Goal: Transaction & Acquisition: Book appointment/travel/reservation

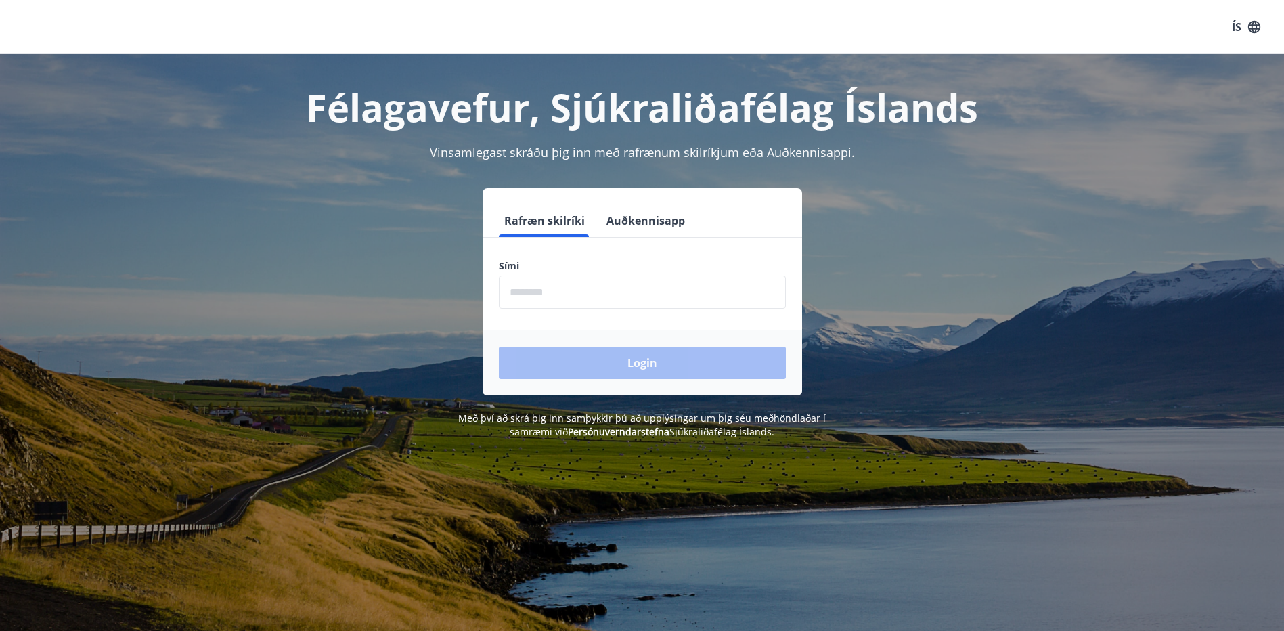
click at [548, 293] on input "phone" at bounding box center [642, 292] width 287 height 33
type input "********"
click at [600, 362] on button "Login" at bounding box center [642, 363] width 287 height 32
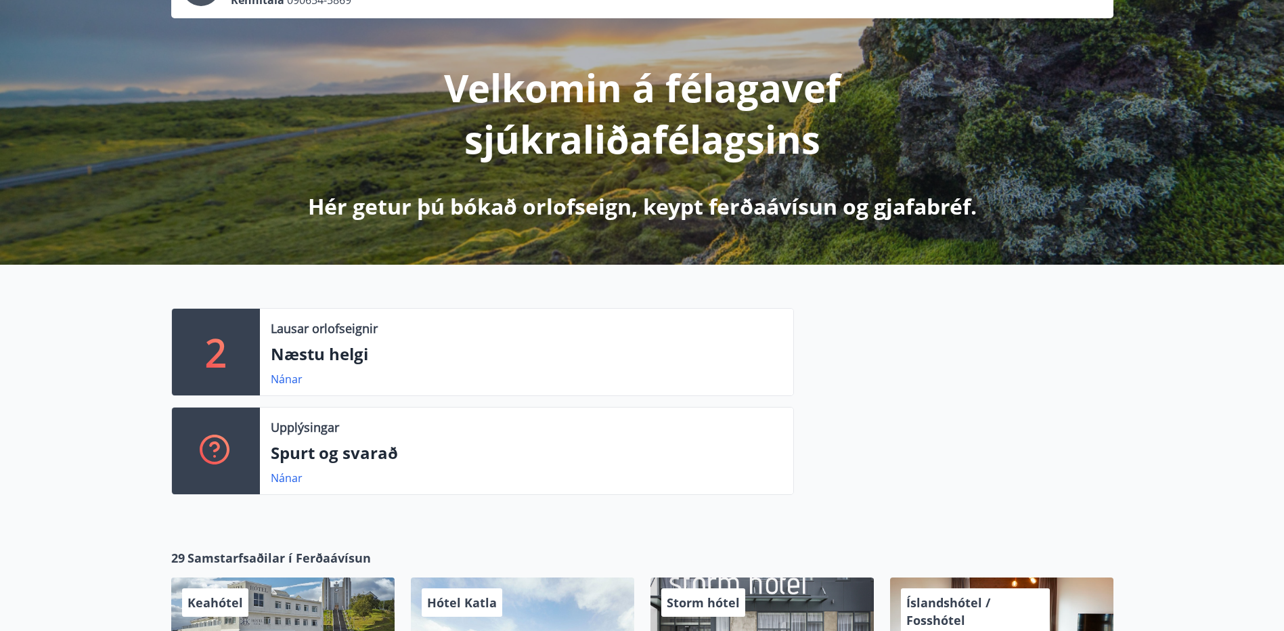
scroll to position [135, 0]
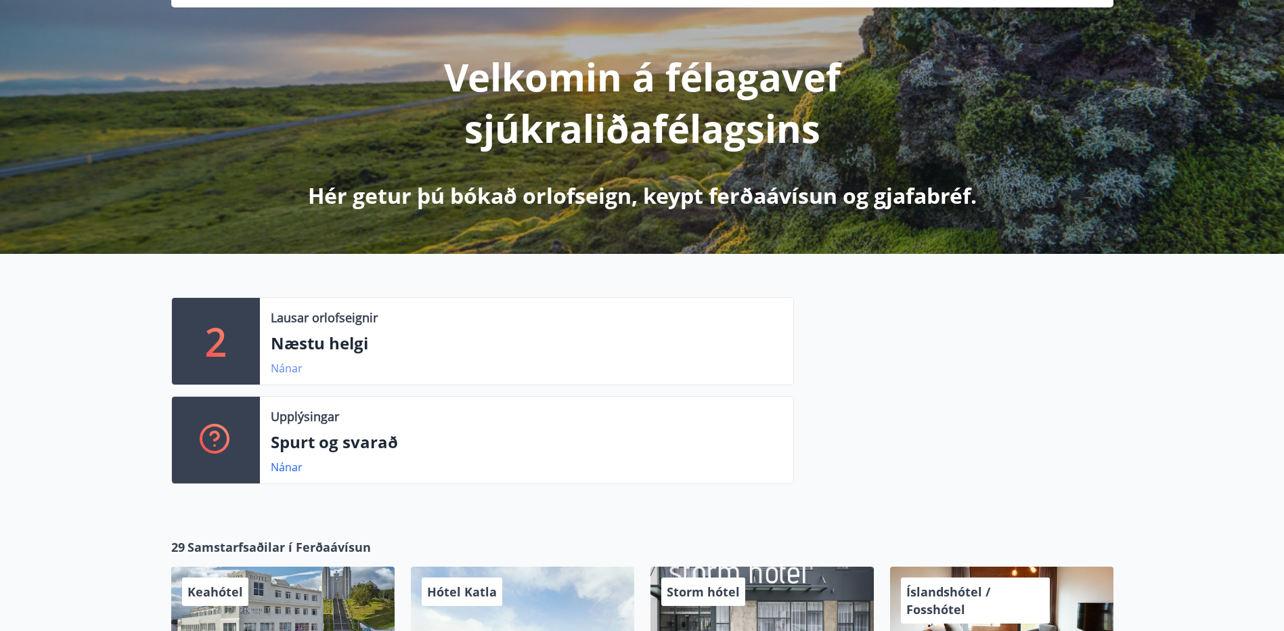
click at [285, 369] on link "Nánar" at bounding box center [287, 368] width 32 height 15
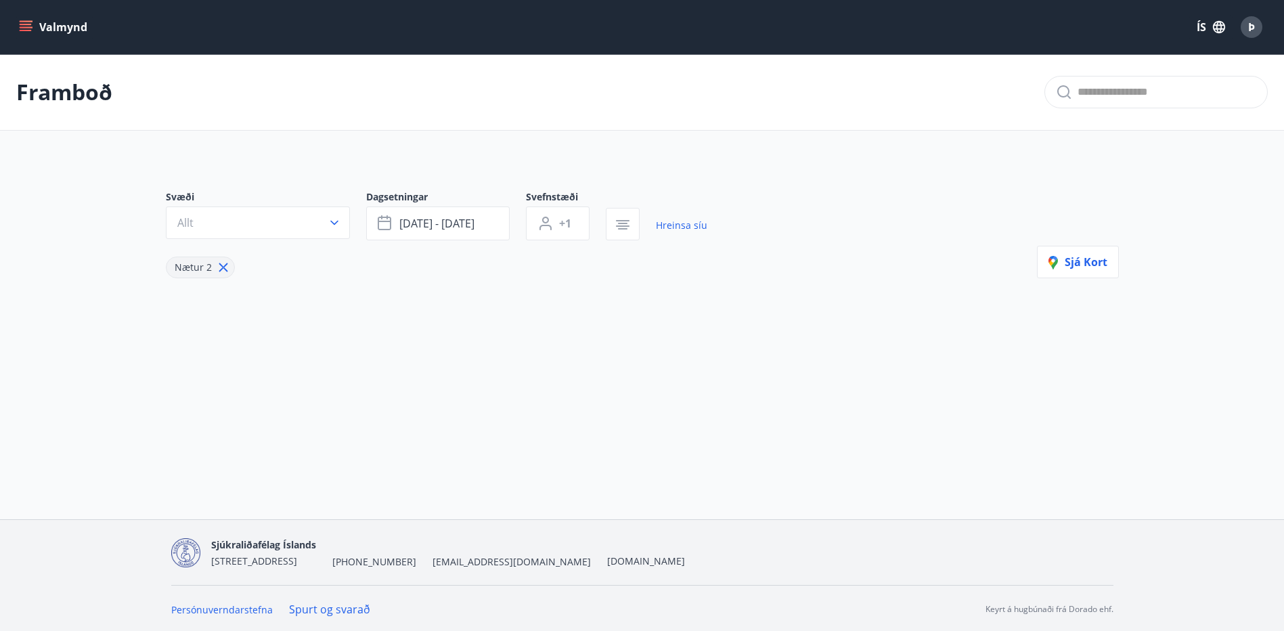
type input "*"
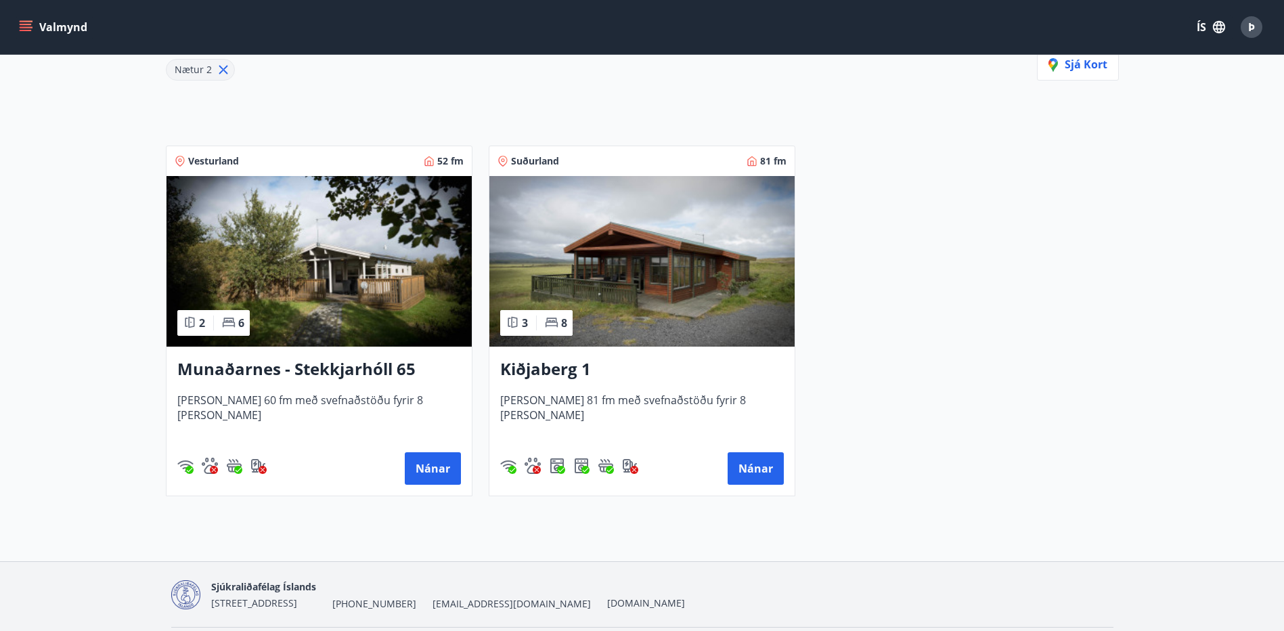
scroll to position [174, 0]
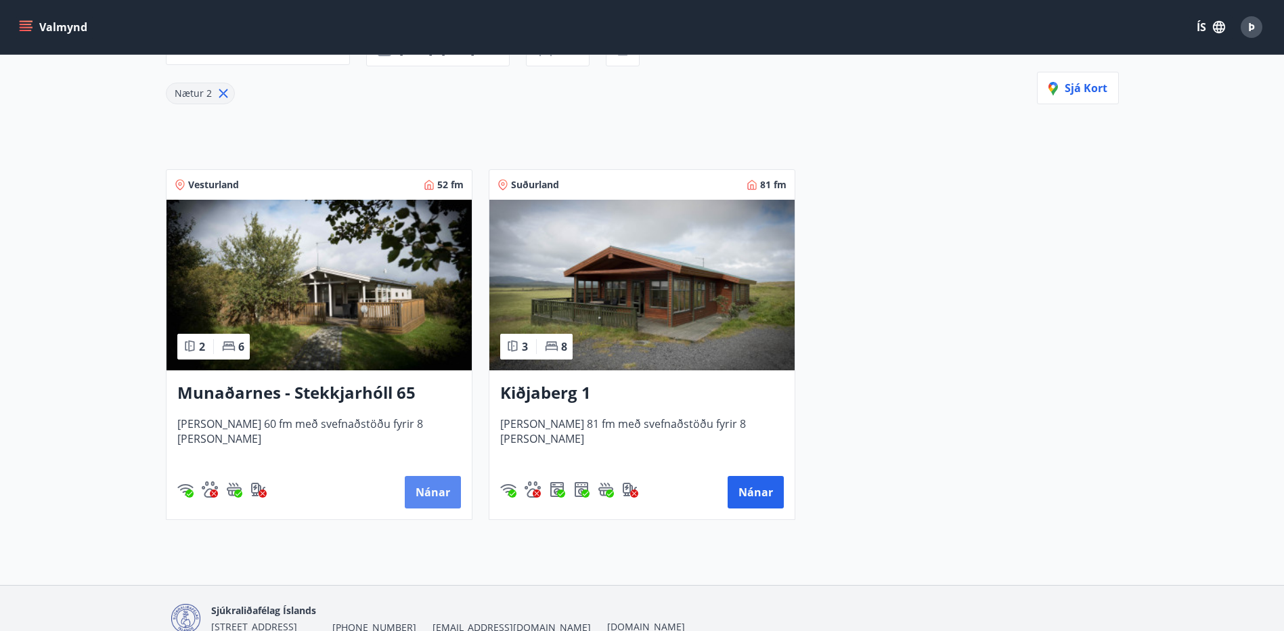
click at [424, 492] on button "Nánar" at bounding box center [433, 492] width 56 height 32
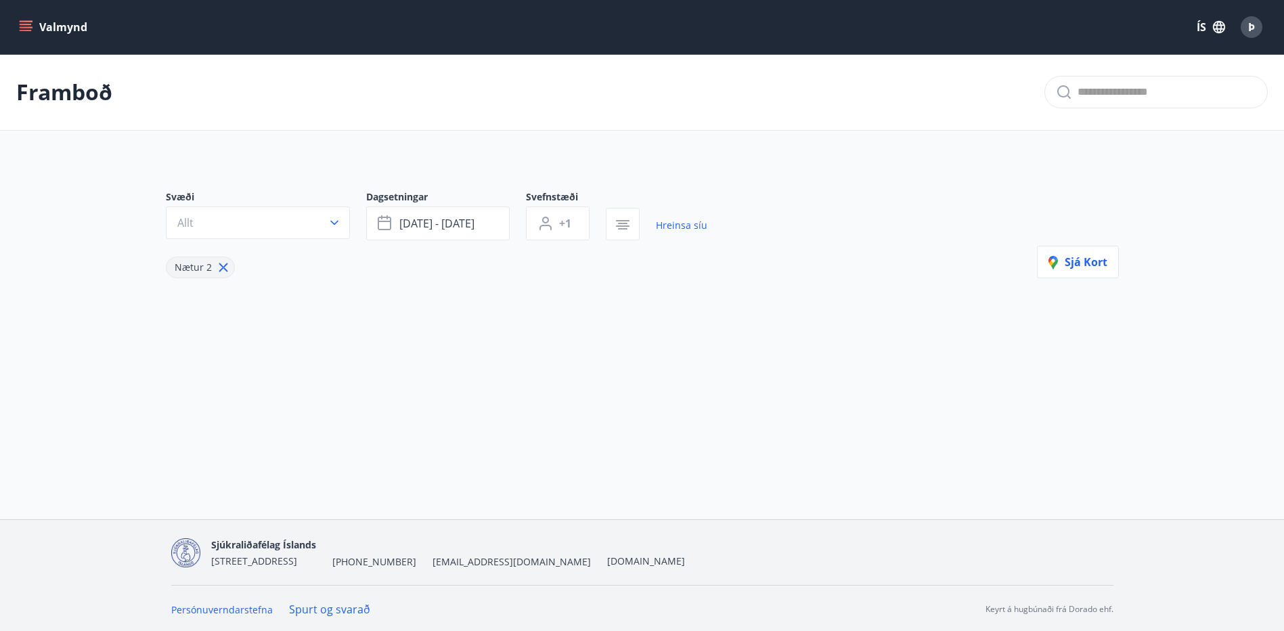
type input "*"
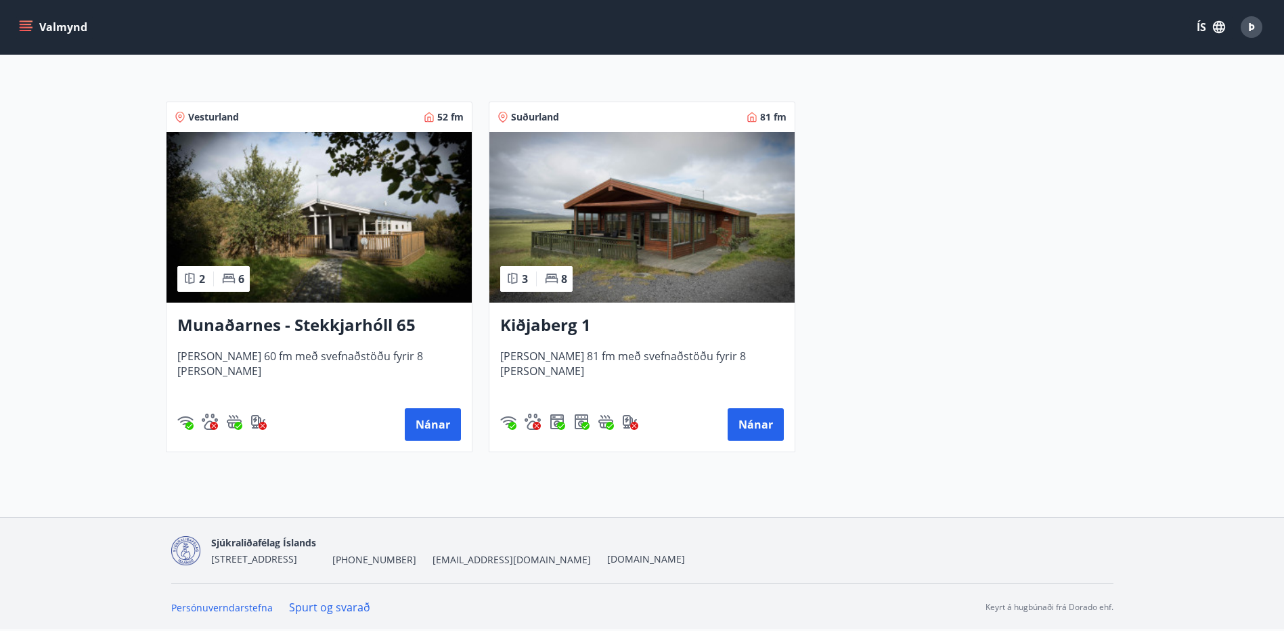
scroll to position [174, 0]
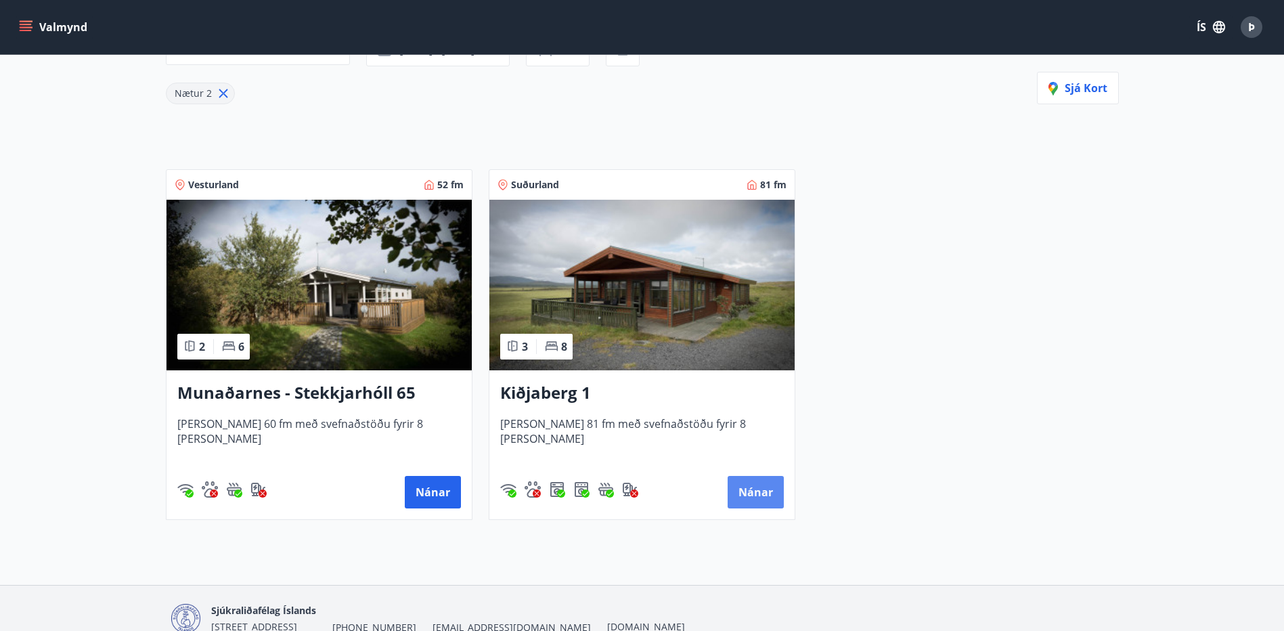
click at [749, 498] on button "Nánar" at bounding box center [756, 492] width 56 height 32
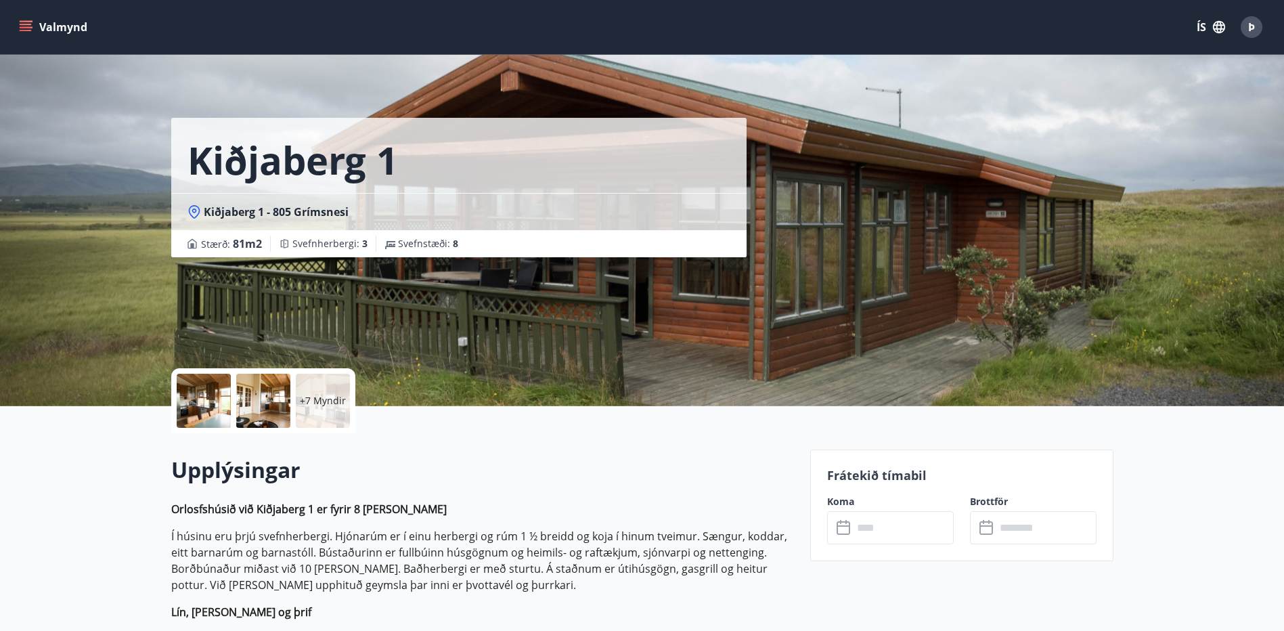
click at [33, 26] on button "Valmynd" at bounding box center [54, 27] width 76 height 24
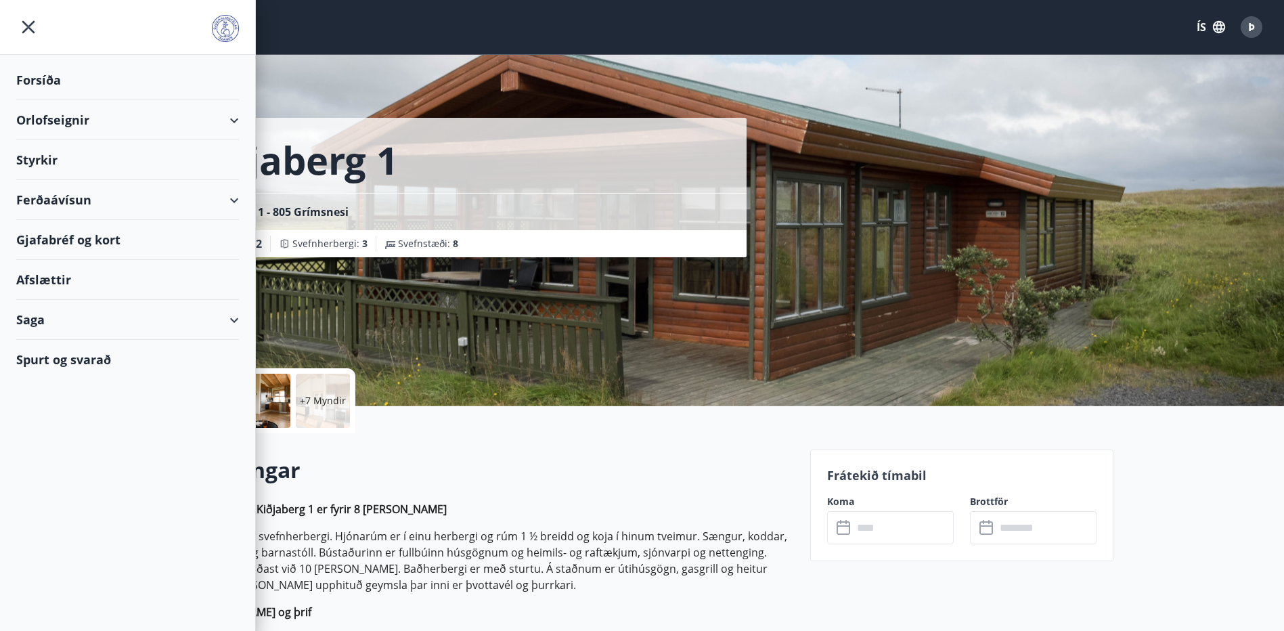
click at [136, 125] on div "Orlofseignir" at bounding box center [127, 120] width 223 height 40
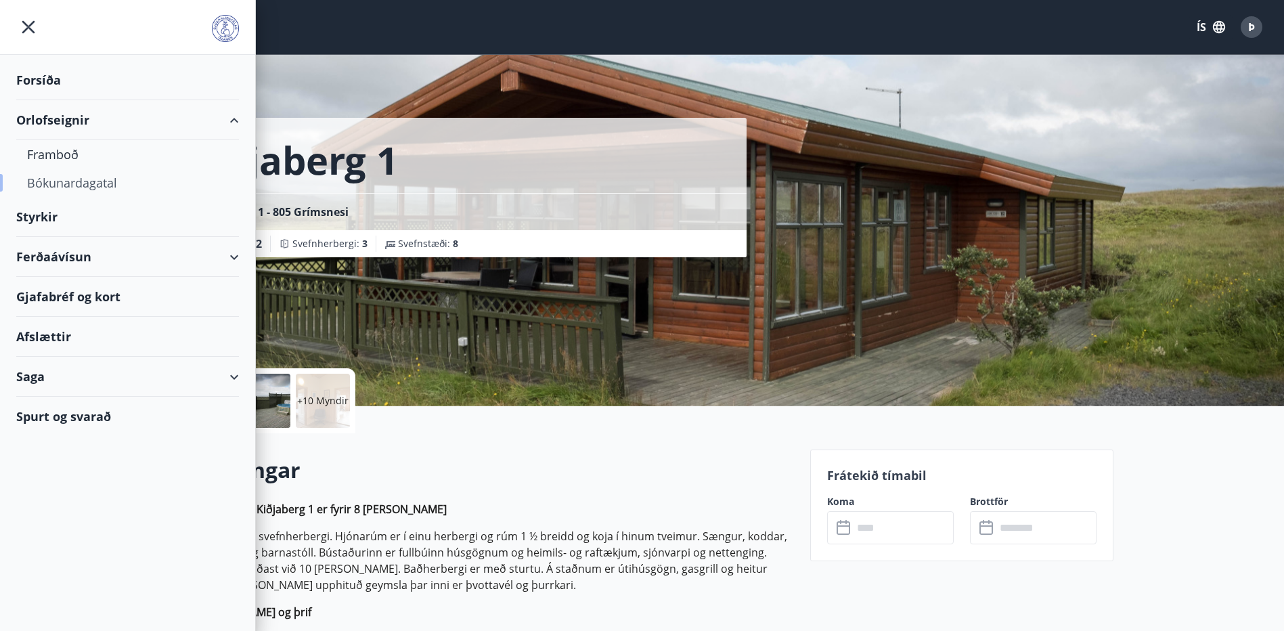
click at [100, 183] on div "Bókunardagatal" at bounding box center [127, 183] width 201 height 28
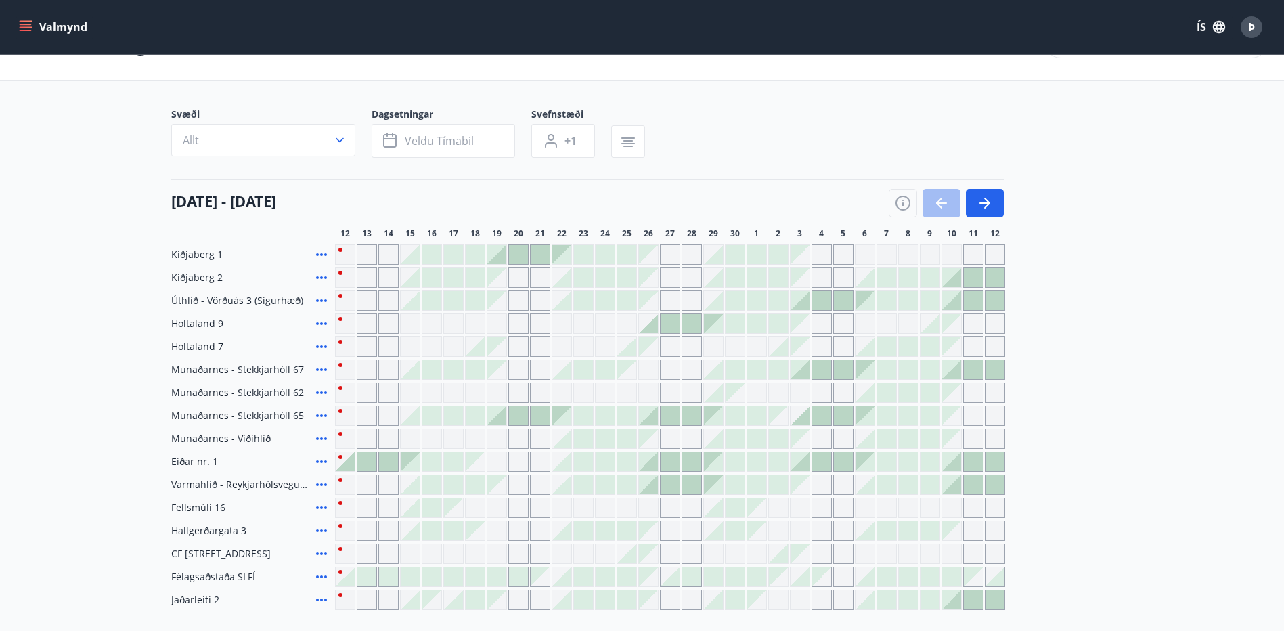
scroll to position [68, 0]
